Goal: Task Accomplishment & Management: Manage account settings

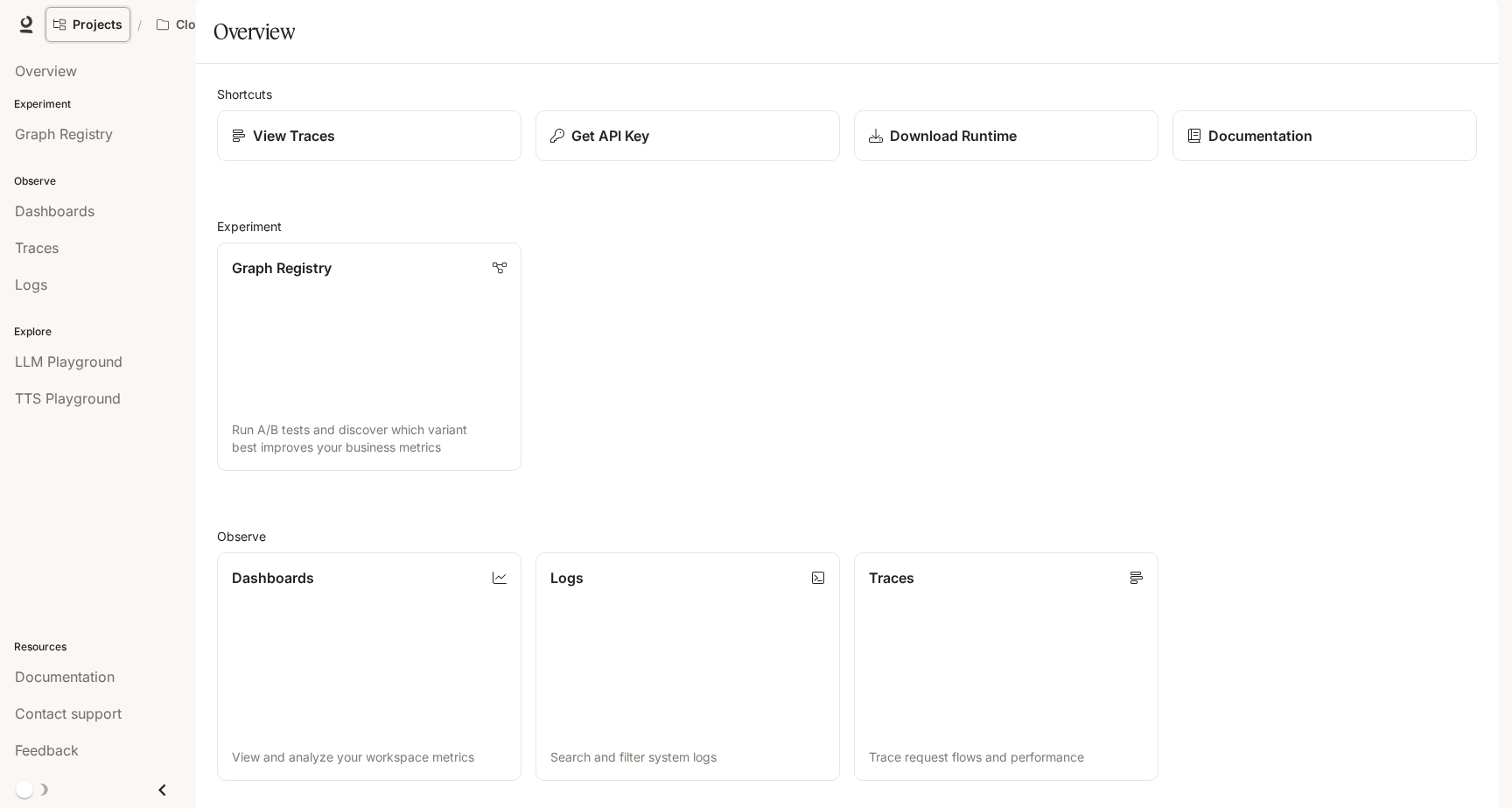
click at [93, 37] on link "Projects" at bounding box center [87, 23] width 85 height 35
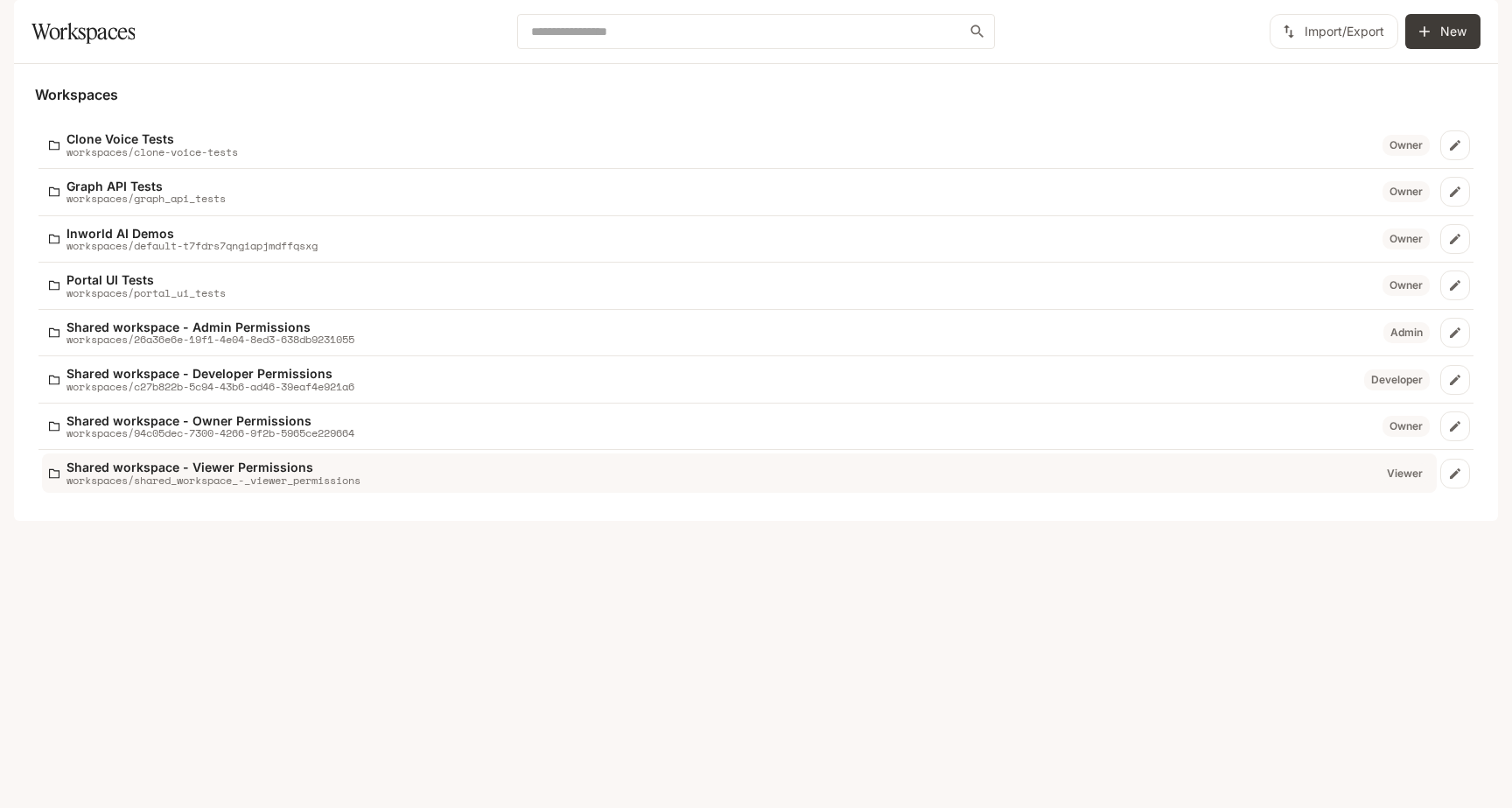
click at [304, 486] on p "workspaces/shared_workspace_-_viewer_permissions" at bounding box center [213, 480] width 294 height 11
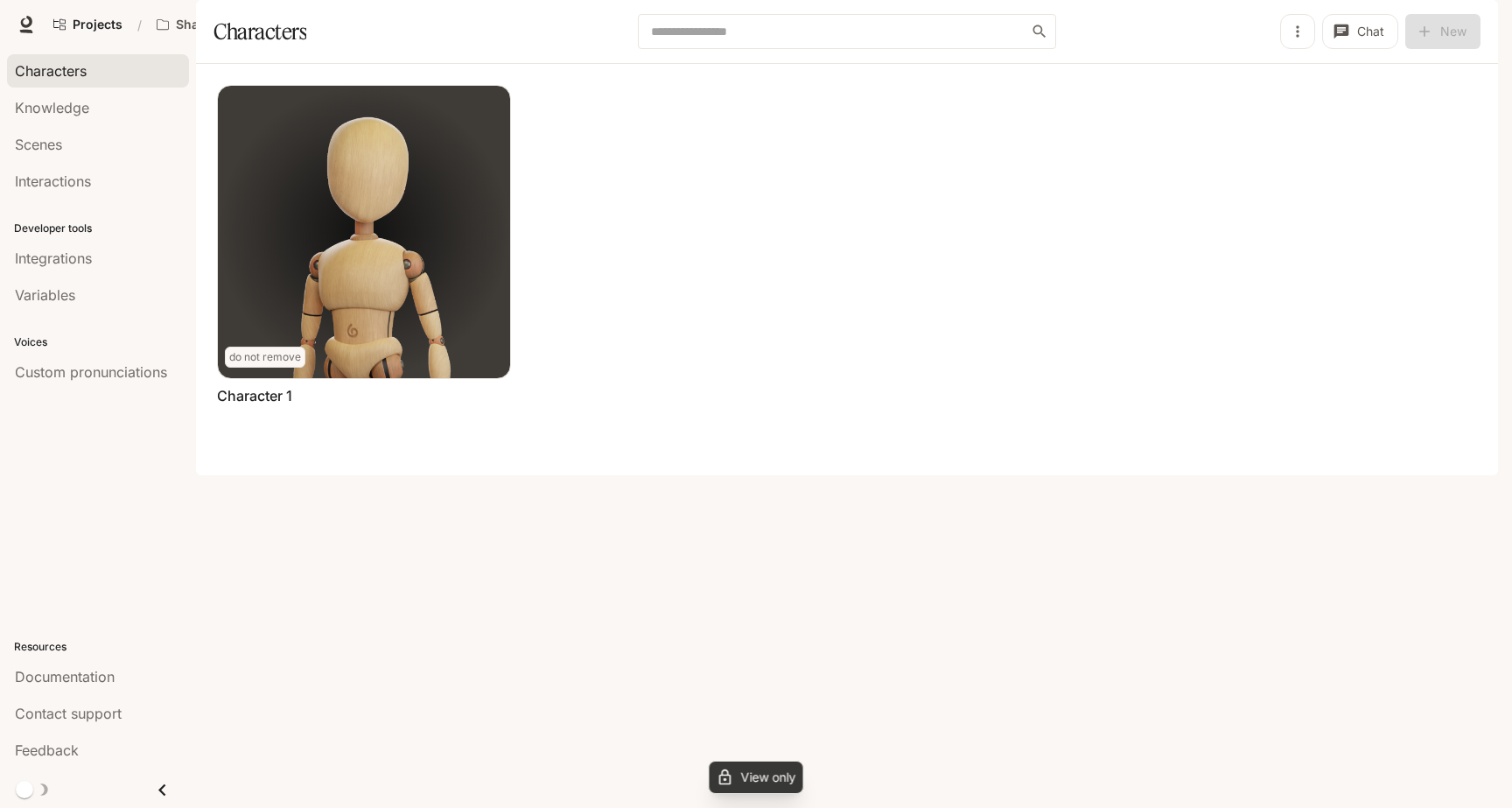
click at [1473, 20] on icon "button" at bounding box center [1474, 24] width 9 height 9
click at [1322, 159] on span "API Keys" at bounding box center [1364, 164] width 226 height 18
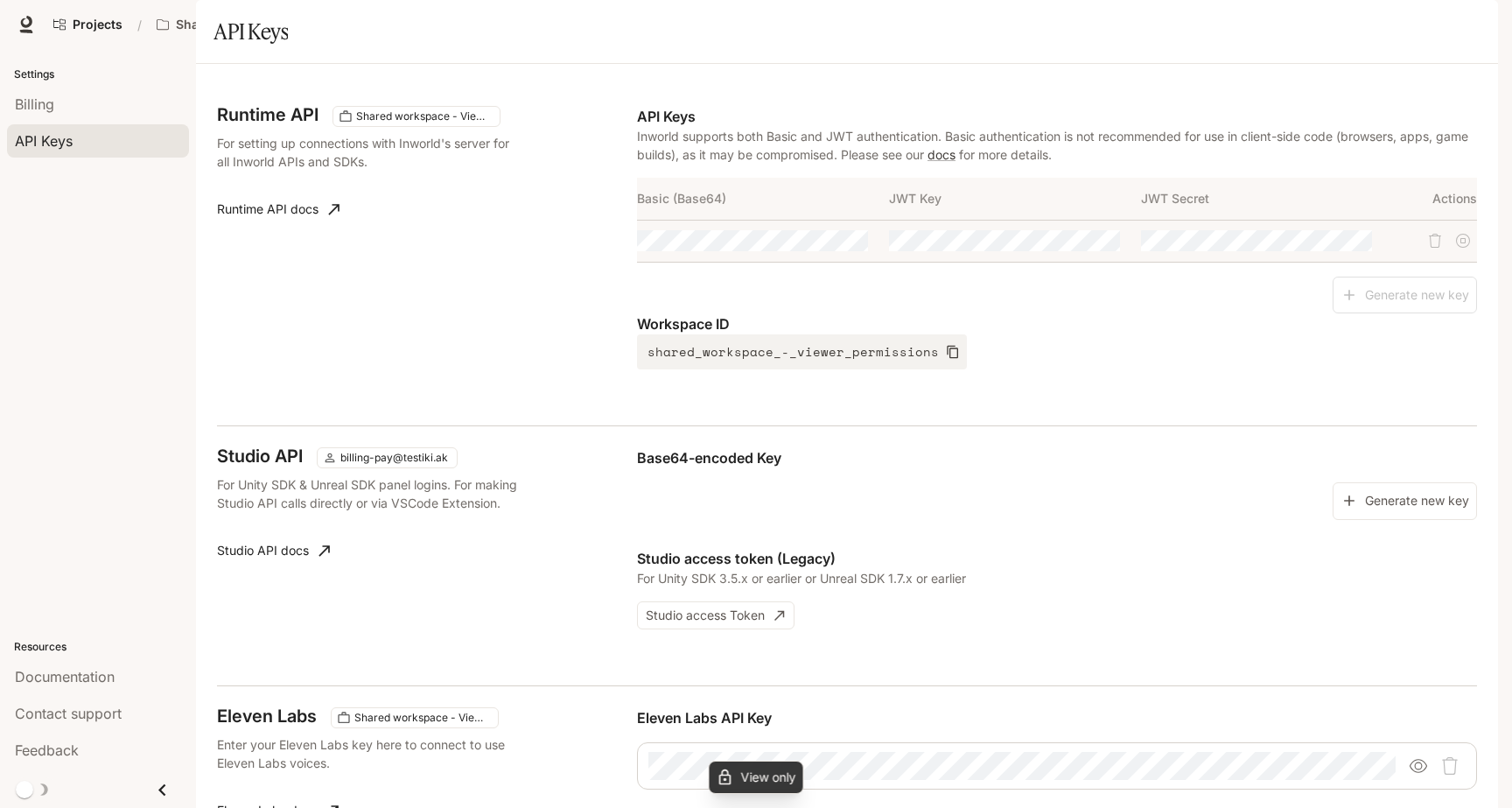
scroll to position [228, 0]
